Goal: Consume media (video, audio): Consume media (video, audio)

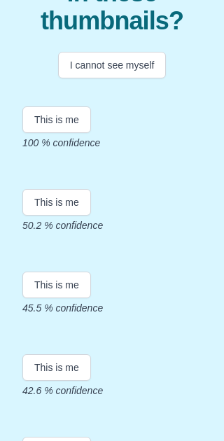
scroll to position [127, 0]
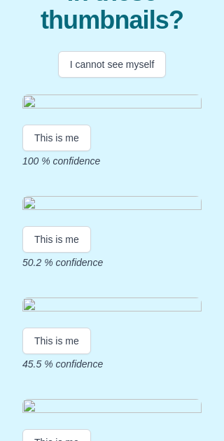
click at [155, 113] on img at bounding box center [111, 103] width 179 height 19
click at [134, 113] on img at bounding box center [111, 103] width 179 height 19
click at [151, 113] on img at bounding box center [111, 103] width 179 height 19
click at [69, 151] on button "This is me" at bounding box center [56, 138] width 69 height 27
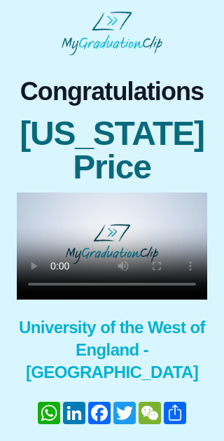
click at [115, 246] on video at bounding box center [112, 245] width 190 height 107
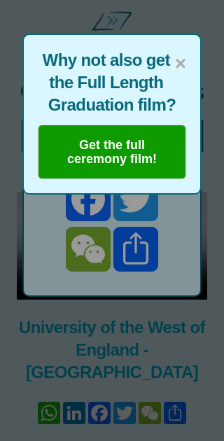
click at [184, 55] on span "×" at bounding box center [180, 63] width 11 height 29
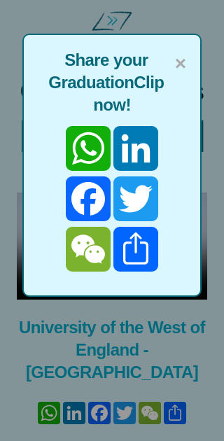
click at [182, 59] on span "×" at bounding box center [180, 63] width 11 height 29
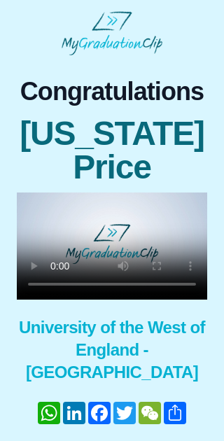
click at [112, 245] on video at bounding box center [112, 245] width 190 height 107
click at [116, 253] on video at bounding box center [112, 245] width 190 height 107
